Goal: Register for event/course

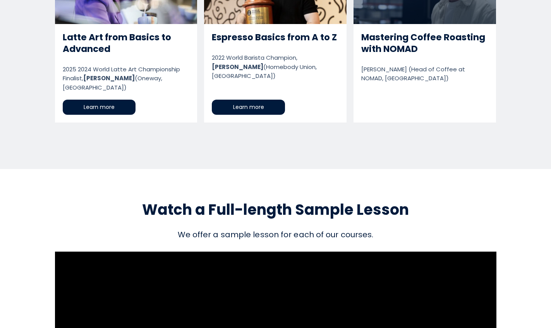
scroll to position [701, 0]
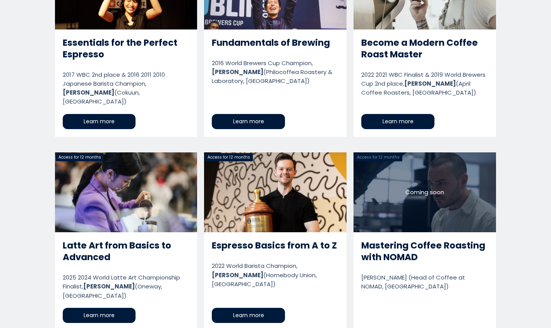
click at [382, 203] on link "Mastering Coffee Roasting with NOMAD" at bounding box center [425, 241] width 143 height 178
click at [427, 152] on link "Mastering Coffee Roasting with NOMAD" at bounding box center [425, 241] width 143 height 178
click at [420, 188] on link "Mastering Coffee Roasting with NOMAD" at bounding box center [425, 241] width 143 height 178
click at [401, 237] on link "Mastering Coffee Roasting with NOMAD" at bounding box center [425, 241] width 143 height 178
drag, startPoint x: 381, startPoint y: 265, endPoint x: 380, endPoint y: 260, distance: 4.8
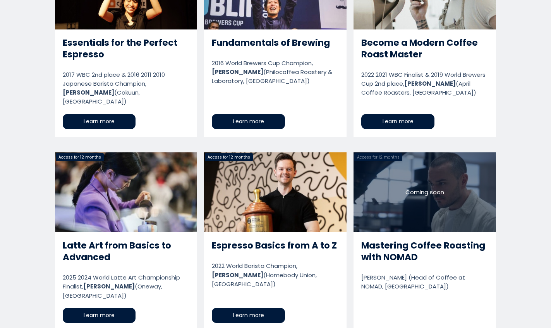
click at [382, 265] on link "Mastering Coffee Roasting with NOMAD" at bounding box center [425, 241] width 143 height 178
click at [385, 272] on link "Mastering Coffee Roasting with NOMAD" at bounding box center [425, 241] width 143 height 178
click at [378, 254] on link "Mastering Coffee Roasting with NOMAD" at bounding box center [425, 241] width 143 height 178
click at [385, 195] on link "Mastering Coffee Roasting with NOMAD" at bounding box center [425, 241] width 143 height 178
click at [376, 191] on link "Mastering Coffee Roasting with NOMAD" at bounding box center [425, 241] width 143 height 178
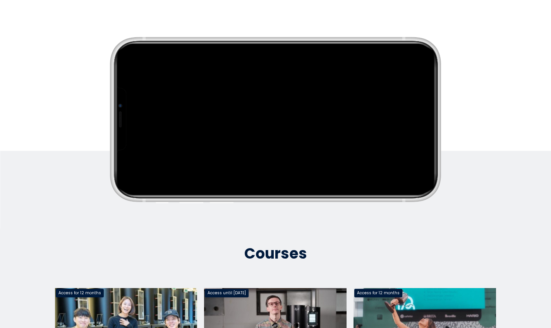
scroll to position [15, 0]
